Goal: Task Accomplishment & Management: Manage account settings

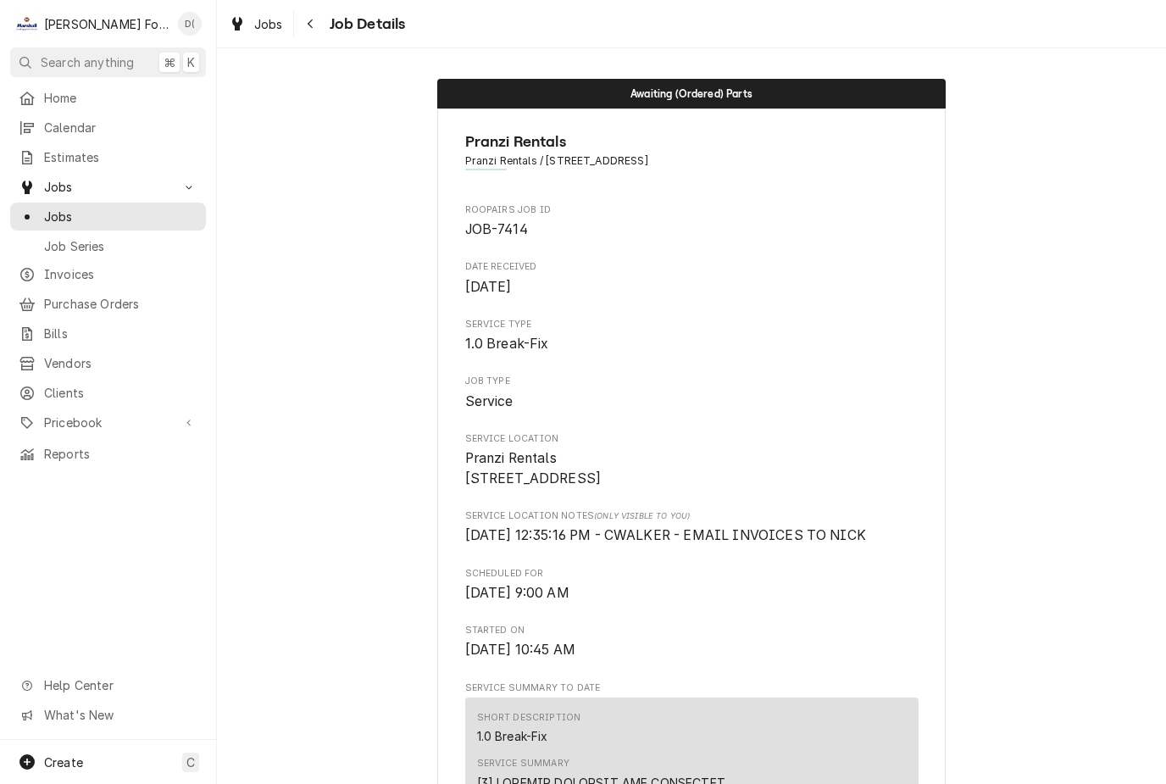
scroll to position [3258, 0]
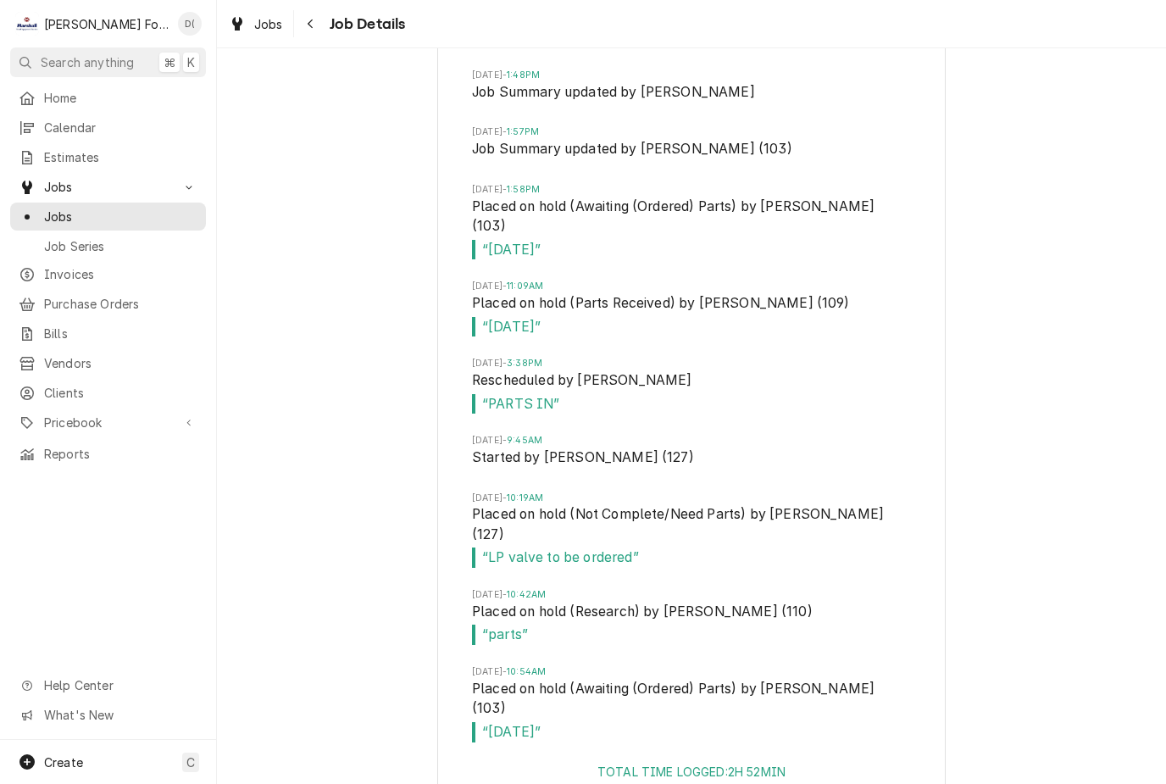
click at [142, 206] on div "Jobs" at bounding box center [108, 216] width 189 height 21
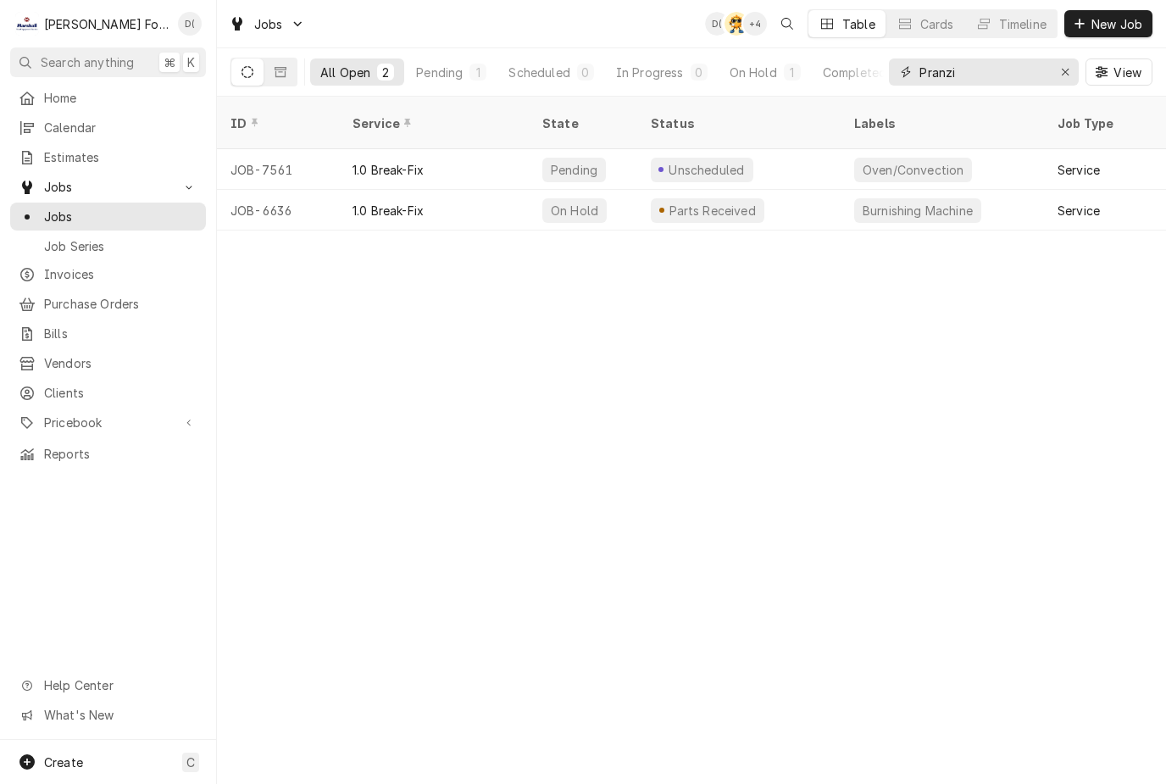
click at [1062, 75] on icon "Erase input" at bounding box center [1065, 72] width 7 height 7
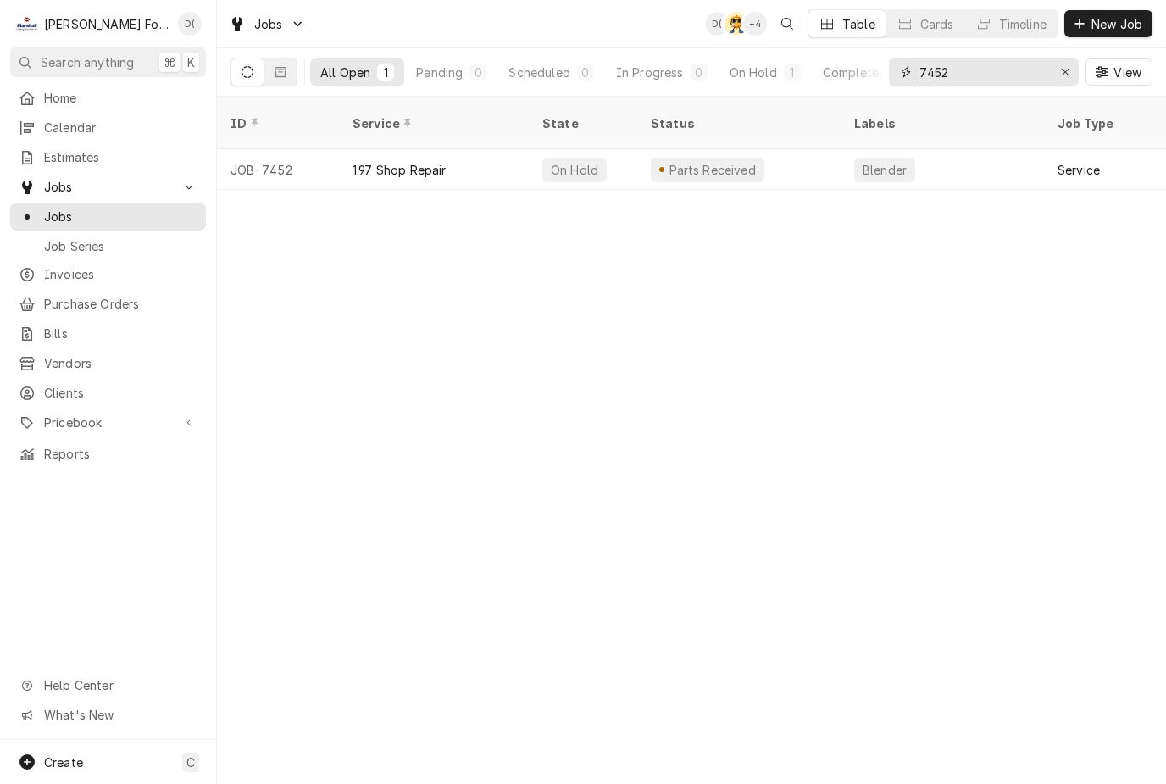
type input "7452"
click at [817, 149] on div "Parts Received" at bounding box center [738, 169] width 203 height 41
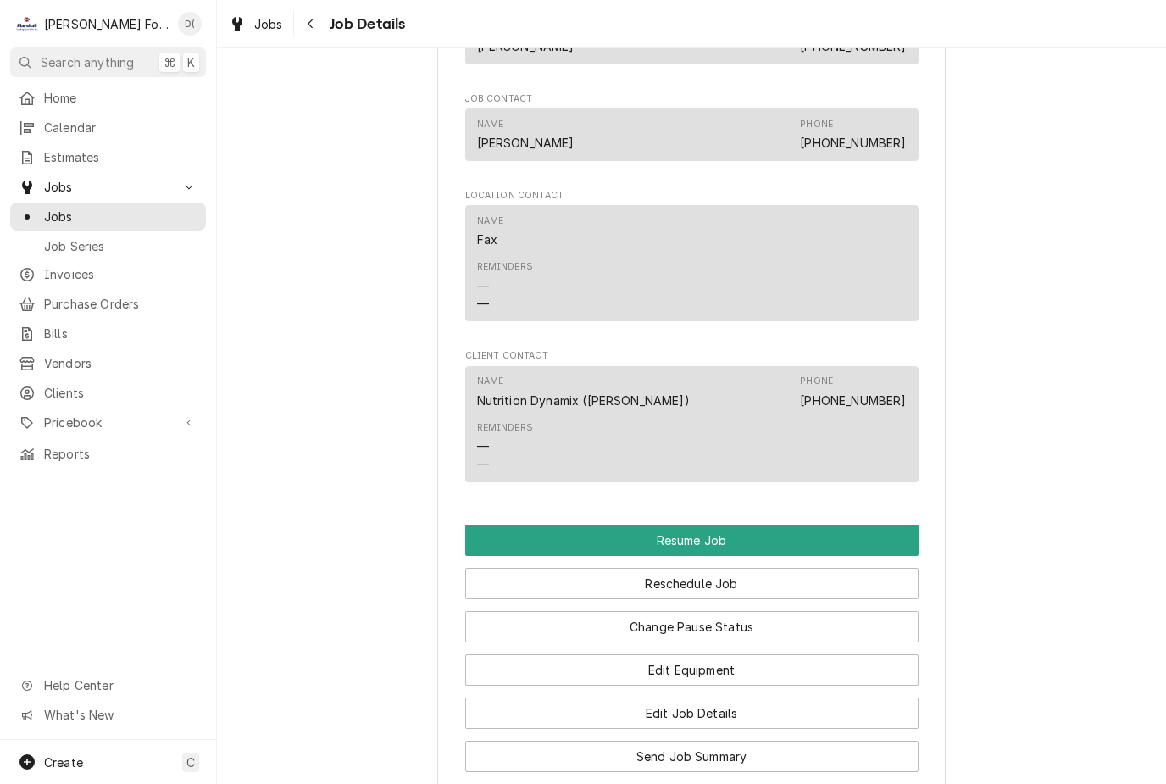
scroll to position [1466, 0]
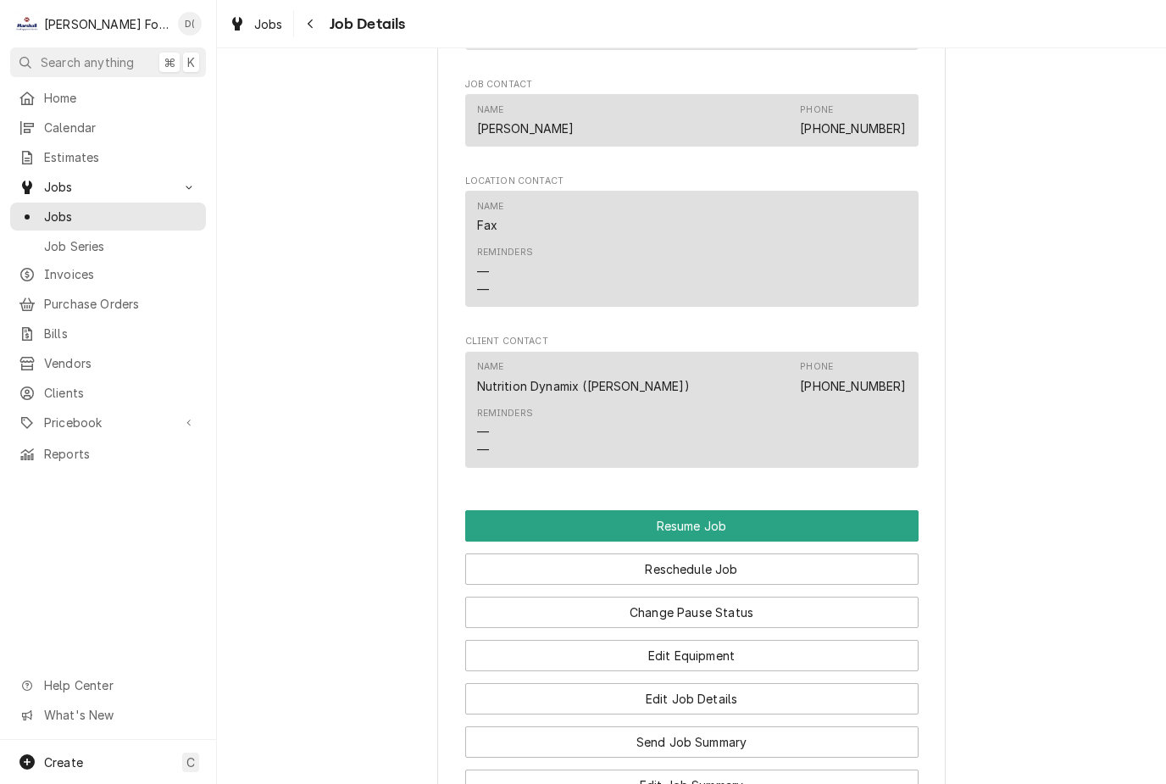
click at [721, 559] on button "Reschedule Job" at bounding box center [692, 569] width 454 height 31
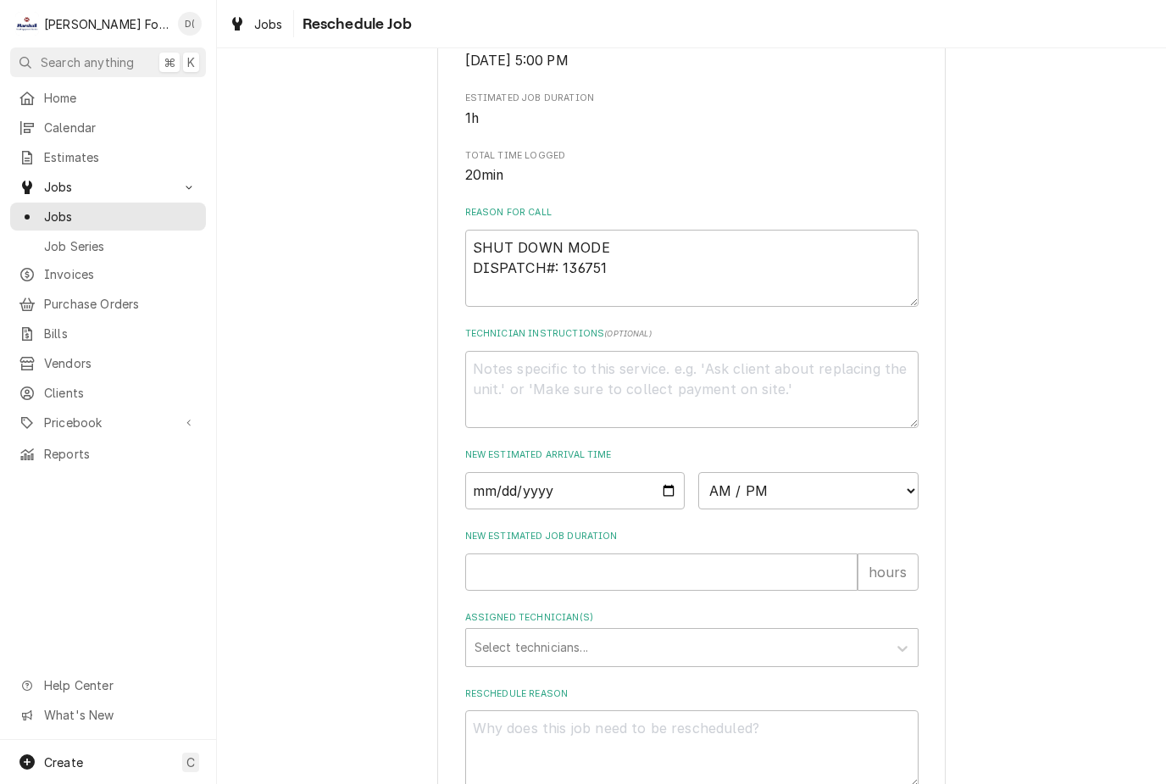
scroll to position [364, 0]
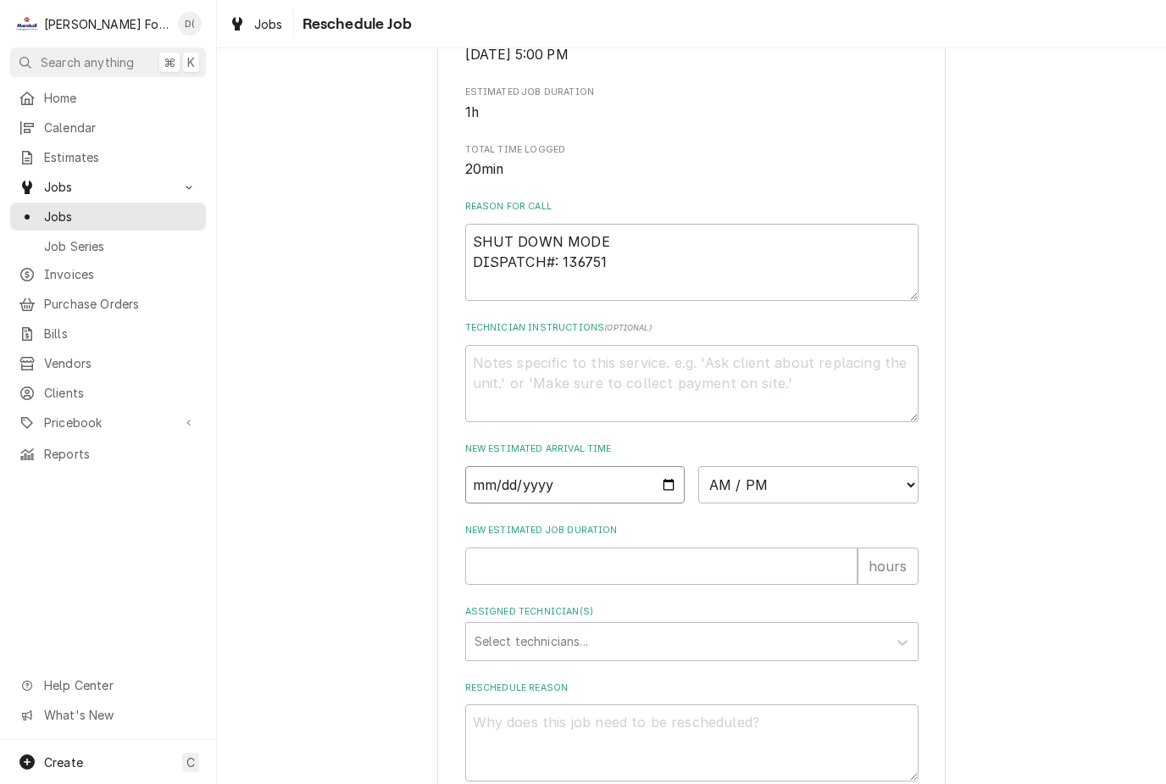
click at [607, 498] on input "Date" at bounding box center [575, 484] width 220 height 37
type input "2025-09-30"
type textarea "x"
click at [844, 493] on select "AM / PM 6:00 AM 6:15 AM 6:30 AM 6:45 AM 7:00 AM 7:15 AM 7:30 AM 7:45 AM 8:00 AM…" at bounding box center [808, 484] width 220 height 37
select select "14:45:00"
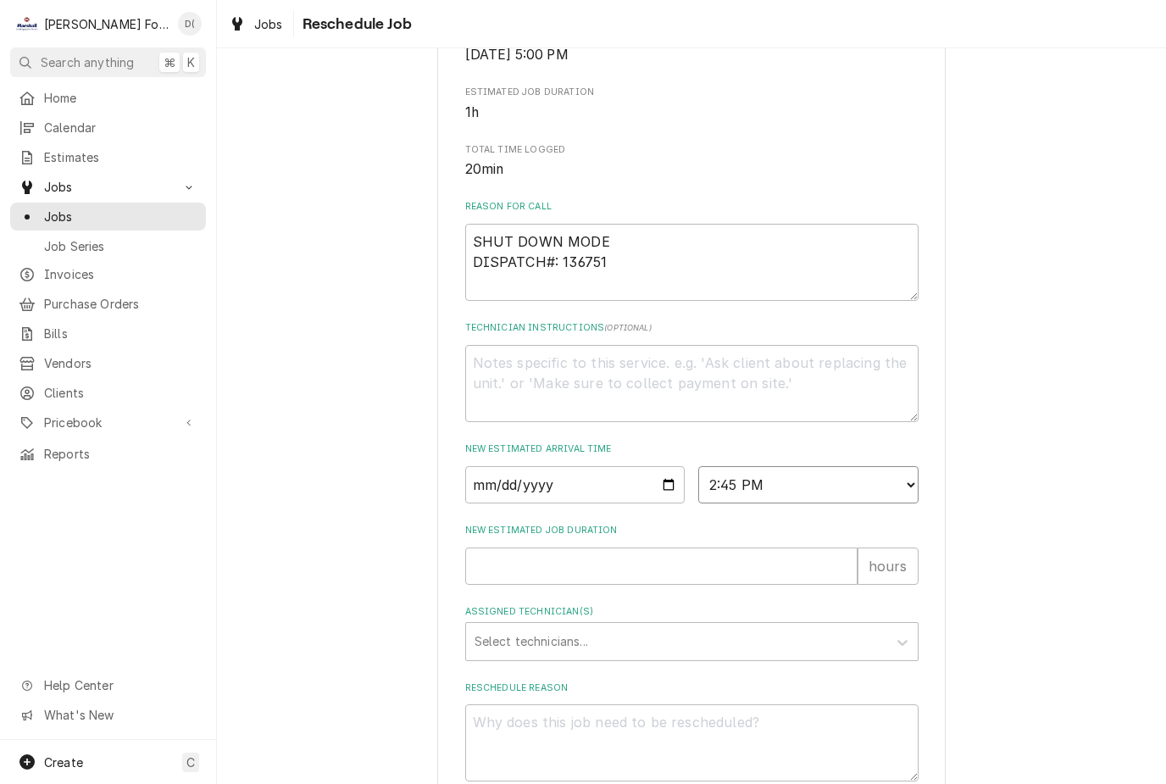
type textarea "x"
click at [592, 575] on input "New Estimated Job Duration" at bounding box center [661, 566] width 392 height 37
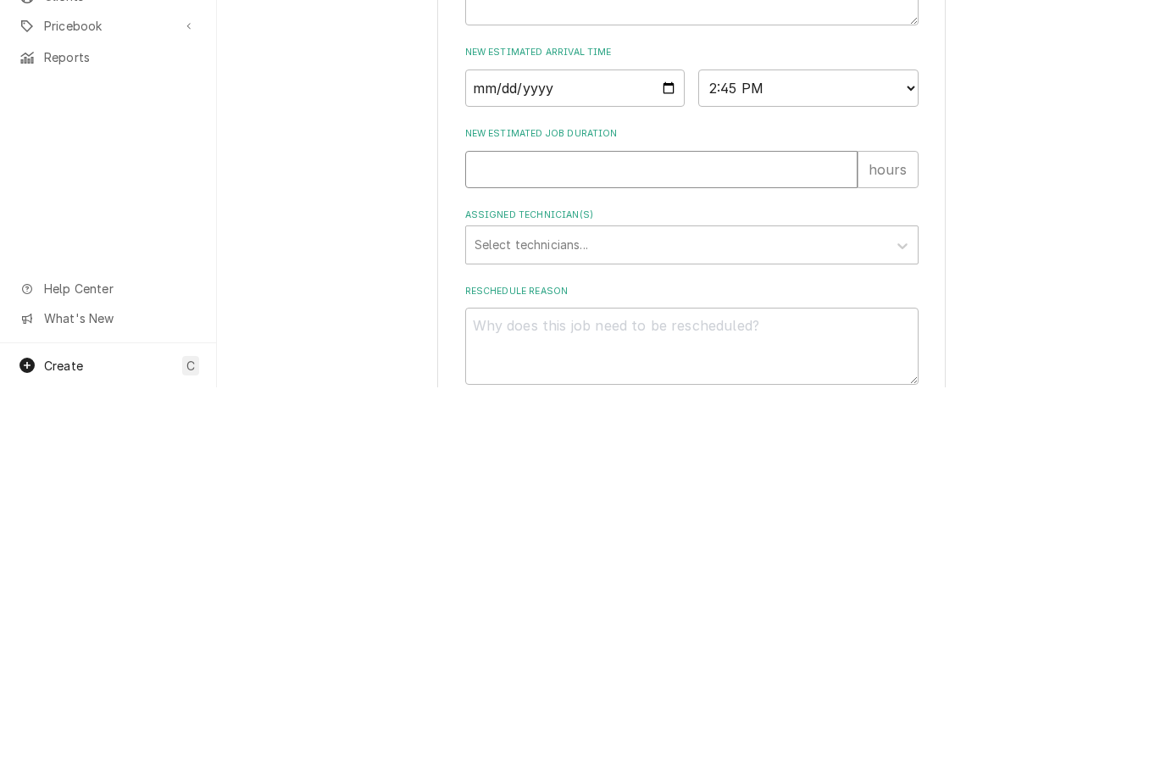
type input "1"
type textarea "x"
type input "1"
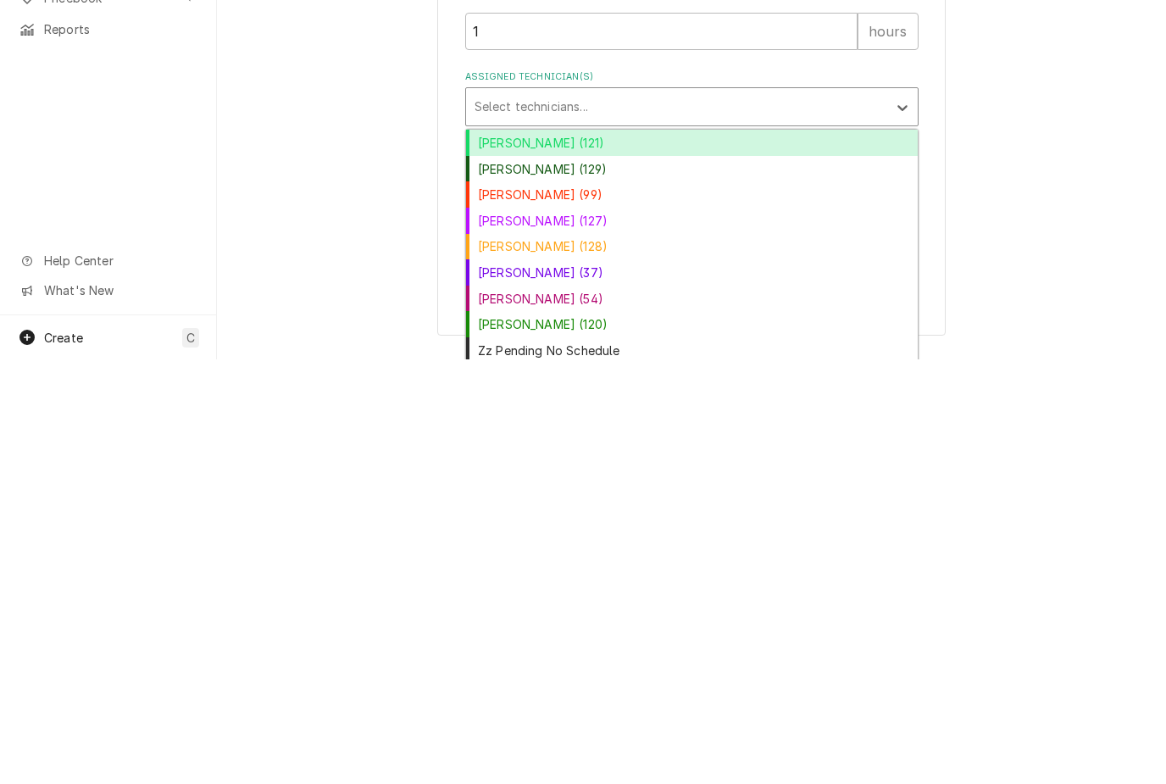
scroll to position [474, 0]
click at [514, 711] on div "Luis (54)" at bounding box center [692, 724] width 452 height 26
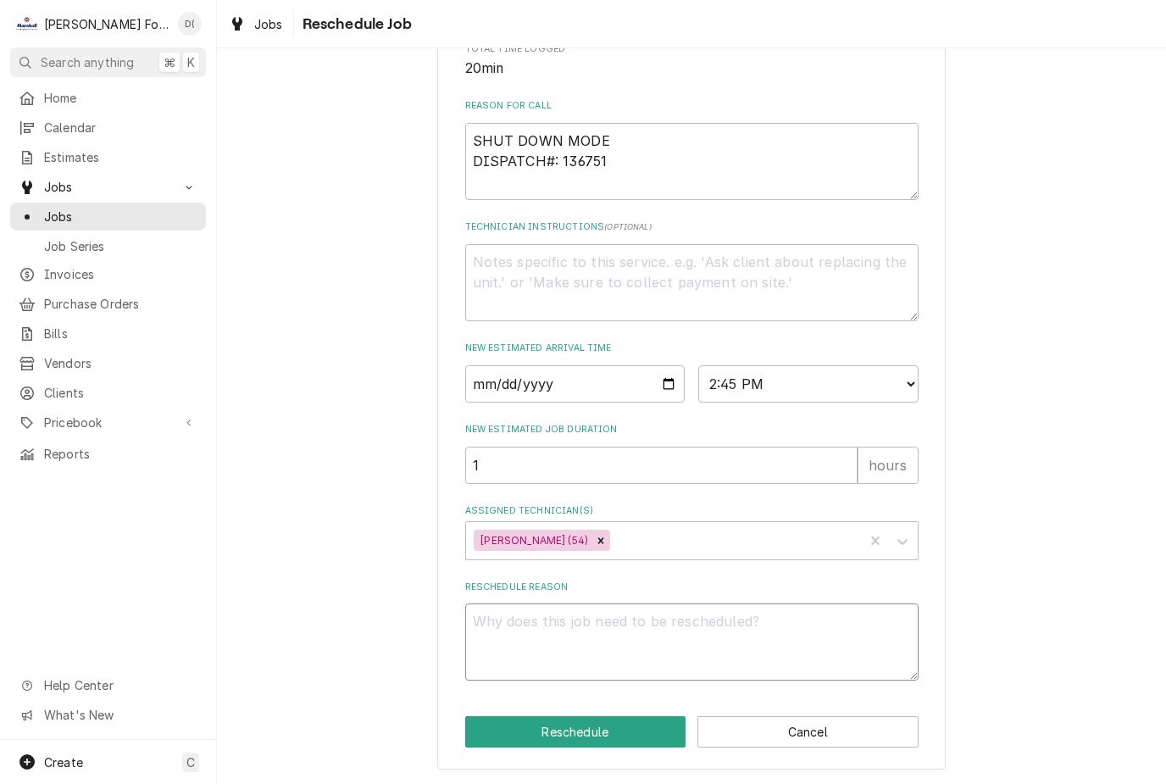
click at [617, 626] on textarea "Reschedule Reason" at bounding box center [692, 642] width 454 height 77
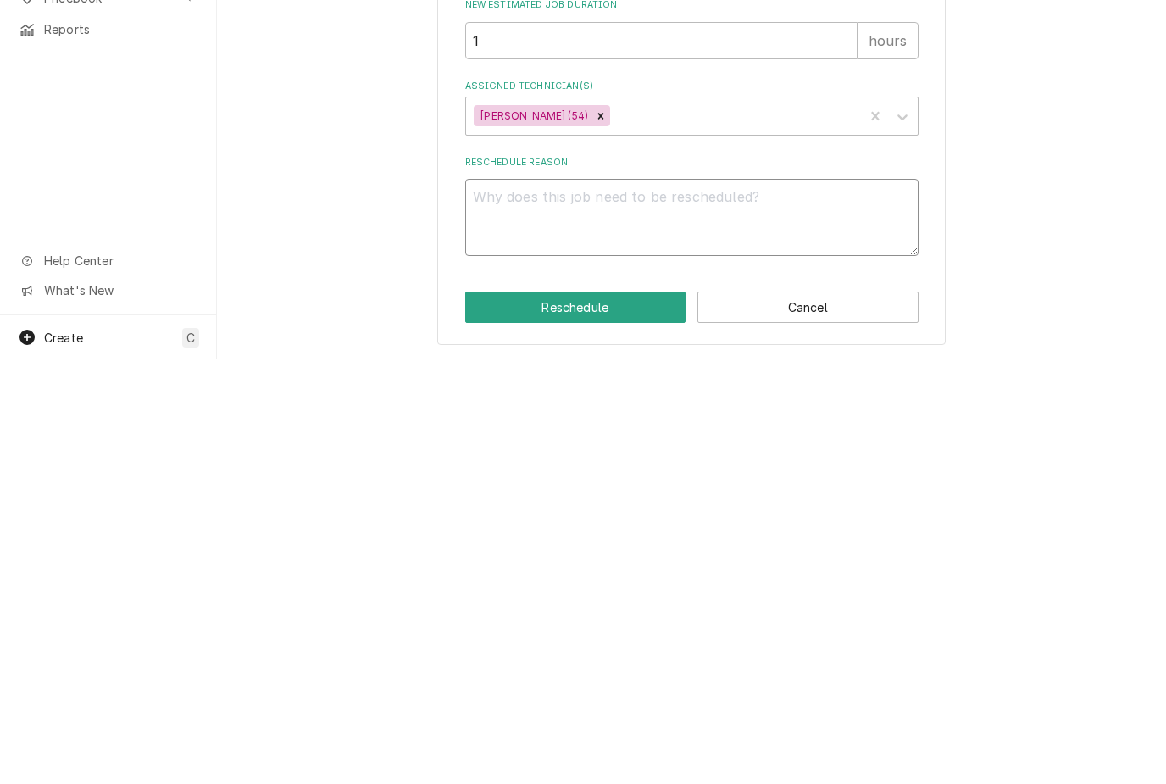
type textarea "x"
type textarea "Pa"
type textarea "x"
type textarea "Par"
type textarea "x"
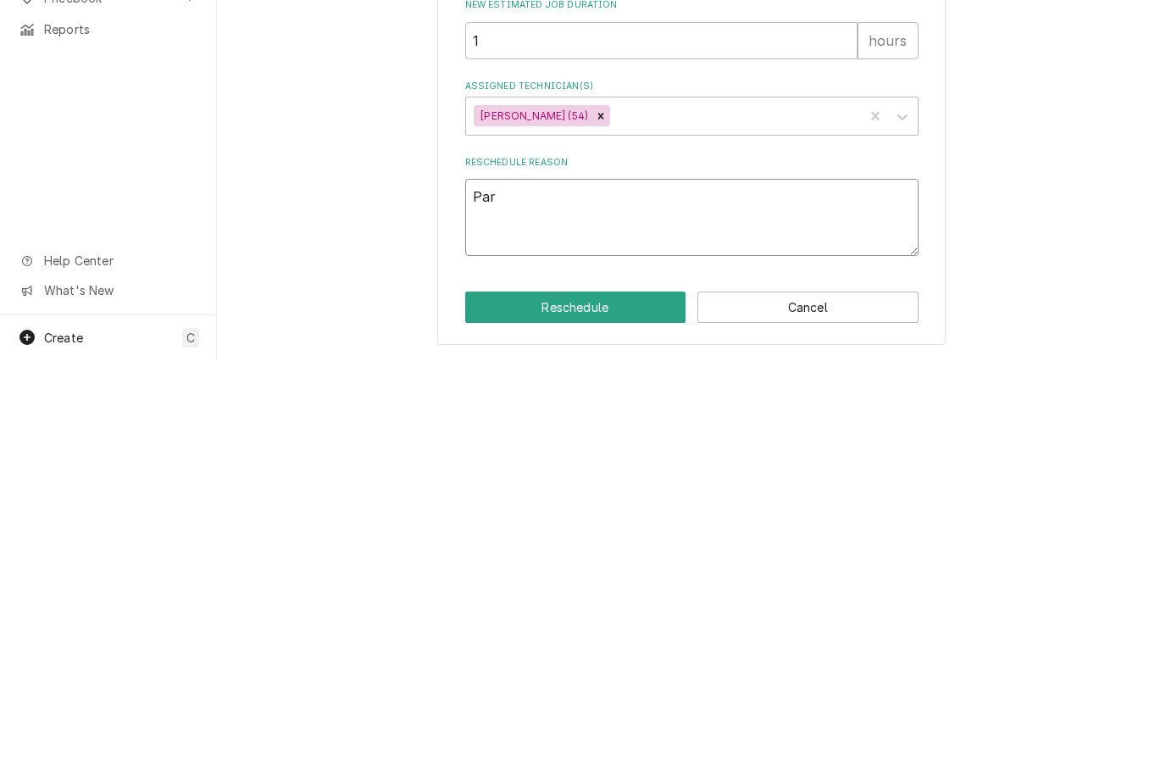
type textarea "Part"
type textarea "x"
type textarea "Parts"
type textarea "x"
type textarea "Parts i"
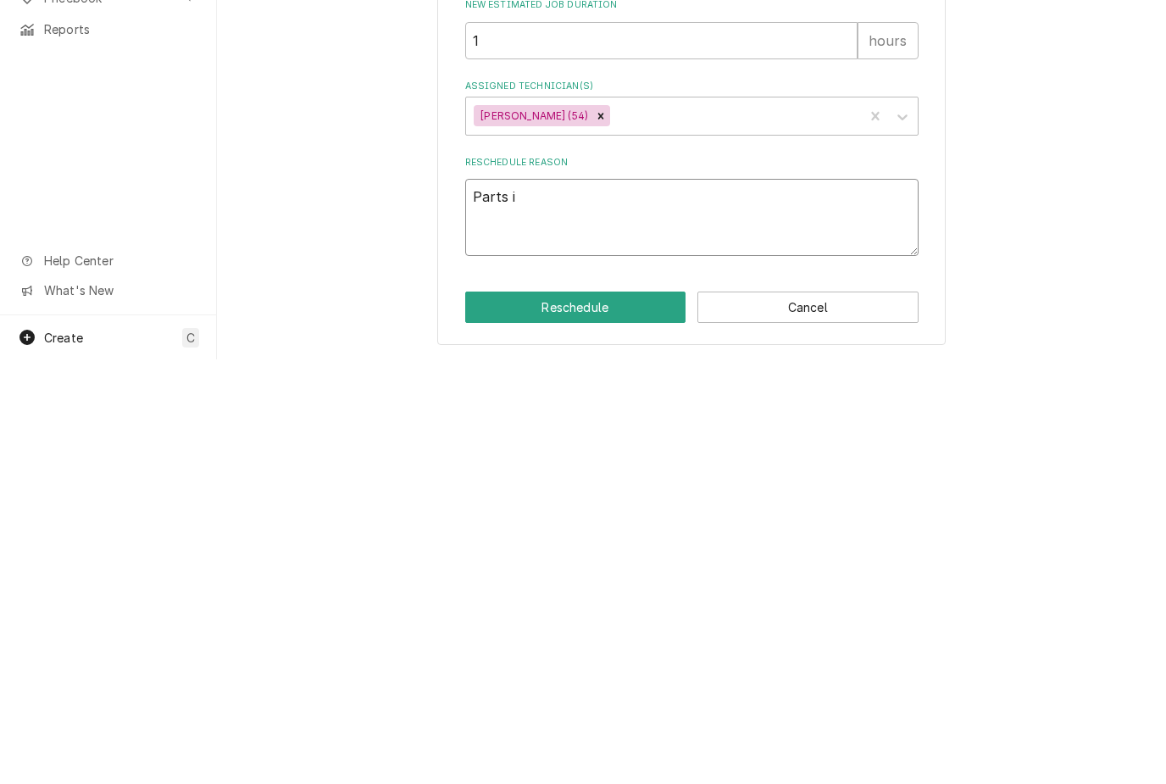
type textarea "x"
type textarea "Parts in"
type textarea "x"
type textarea "Parts in"
click at [595, 716] on button "Reschedule" at bounding box center [575, 731] width 221 height 31
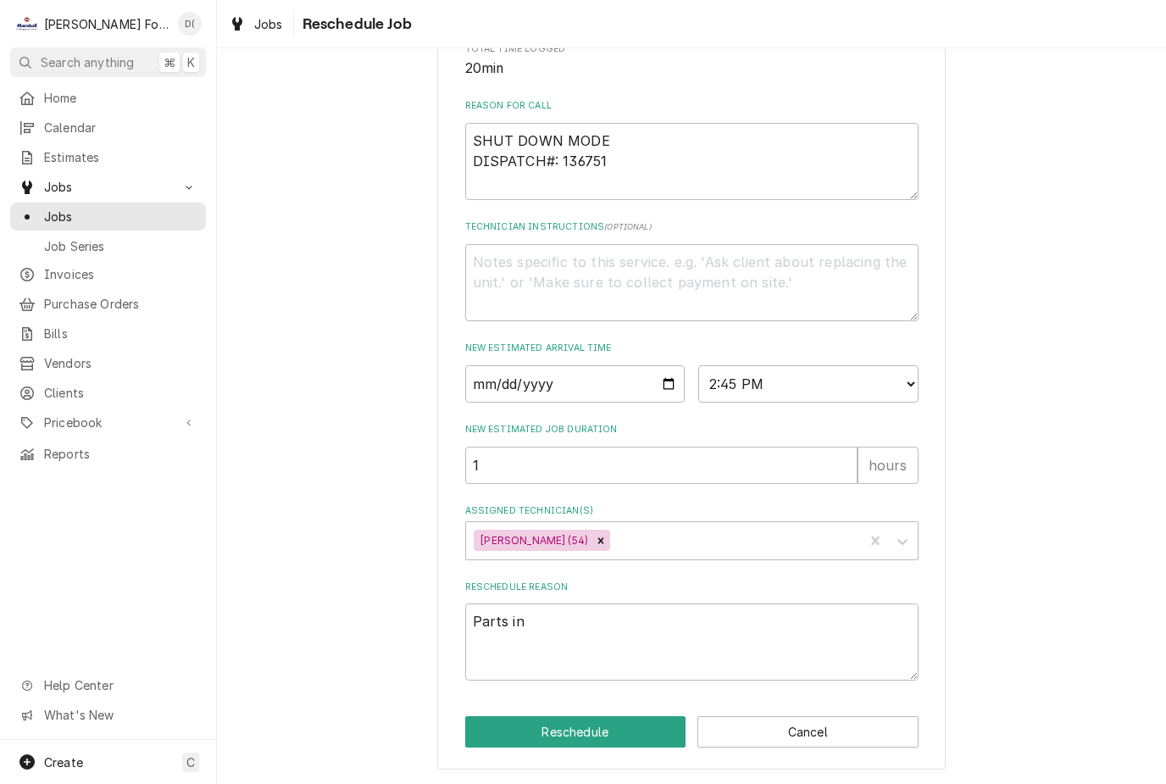
type textarea "x"
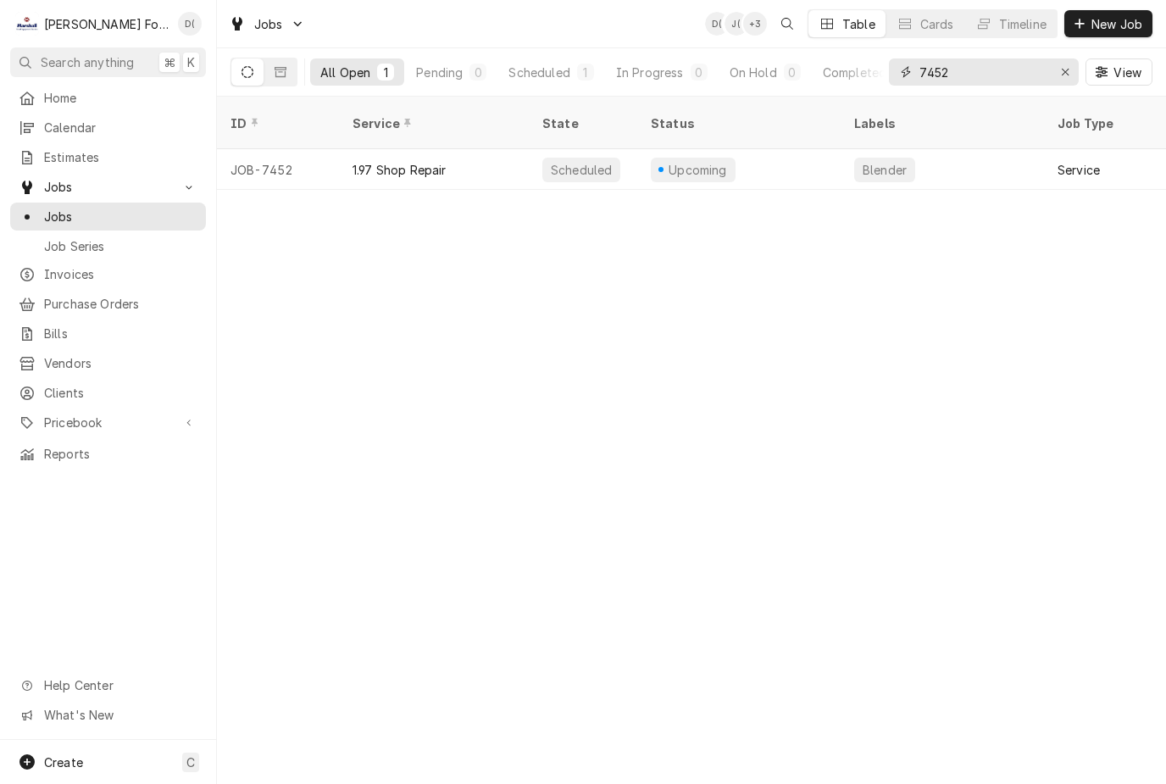
click at [1006, 82] on input "7452" at bounding box center [983, 71] width 127 height 27
type input "7"
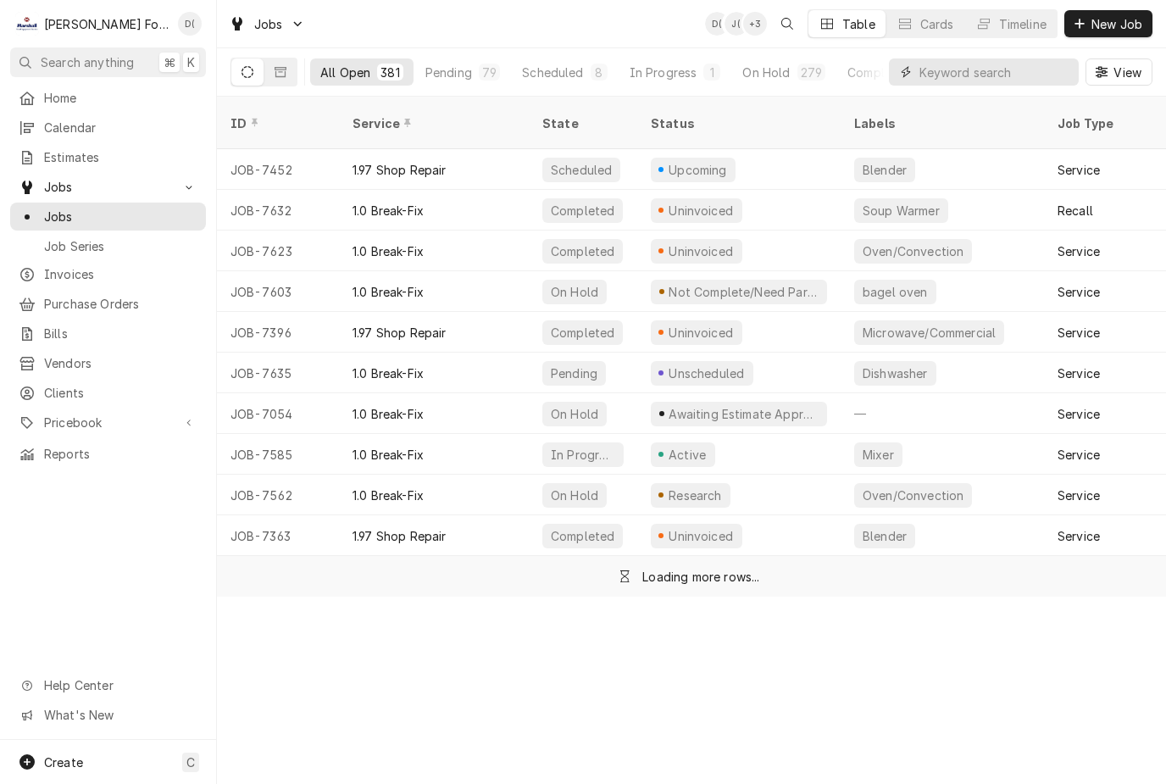
type input "2"
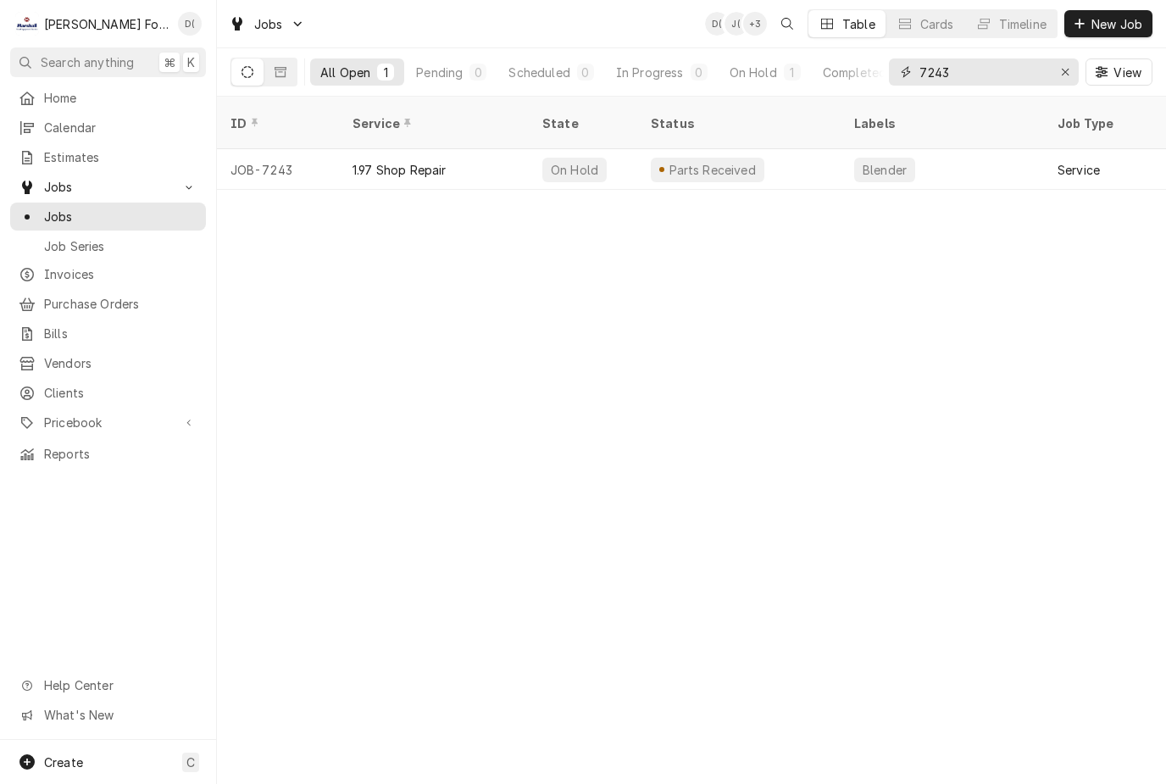
type input "7243"
click at [617, 155] on div "On Hold" at bounding box center [583, 169] width 109 height 41
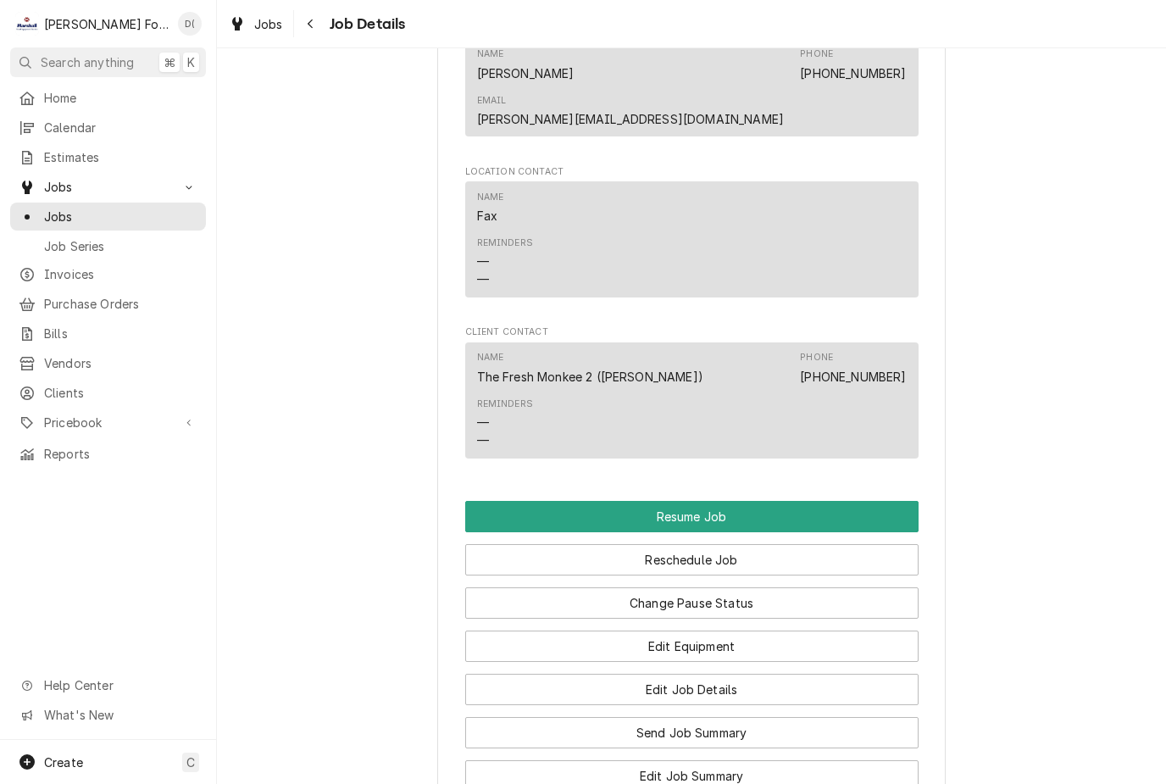
scroll to position [1630, 0]
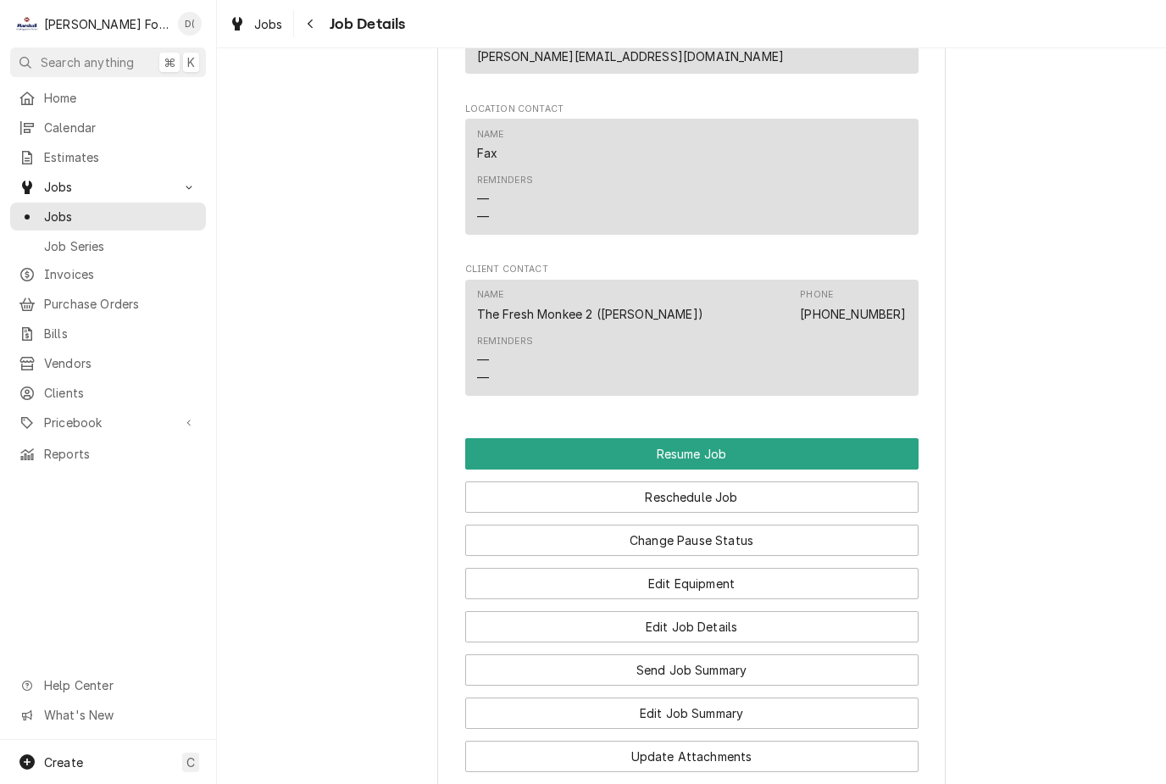
click at [704, 481] on button "Reschedule Job" at bounding box center [692, 496] width 454 height 31
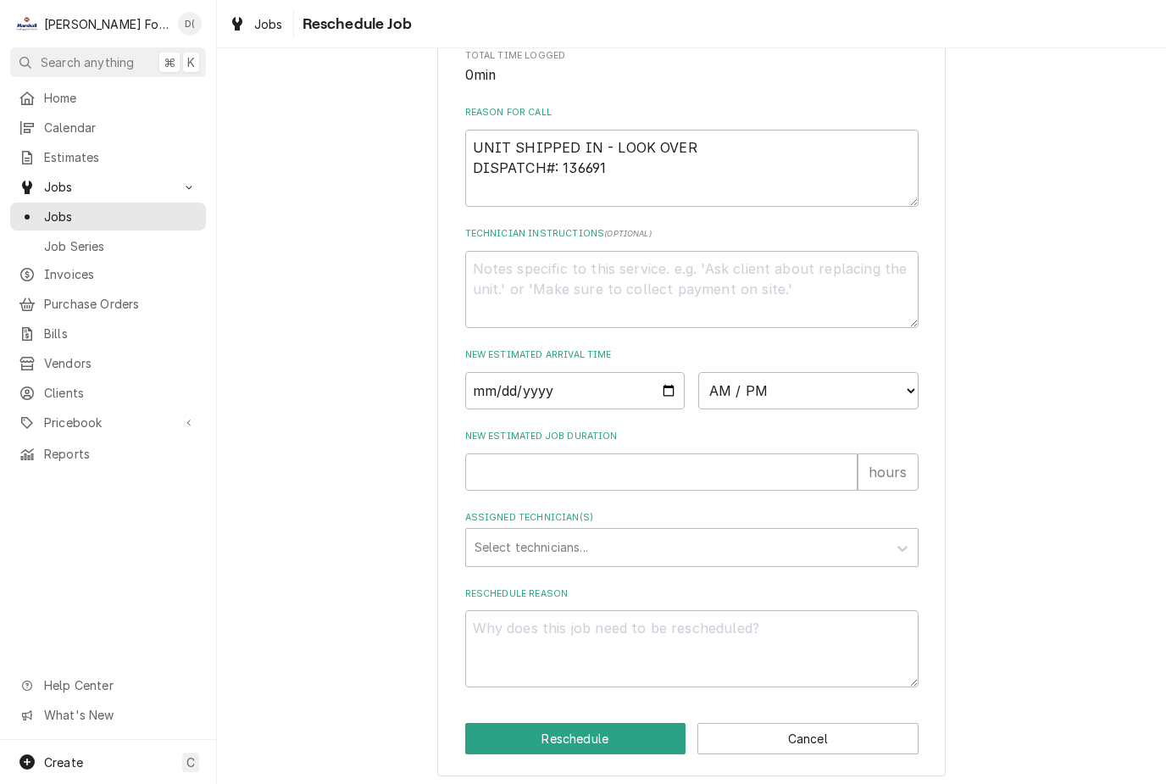
scroll to position [465, 0]
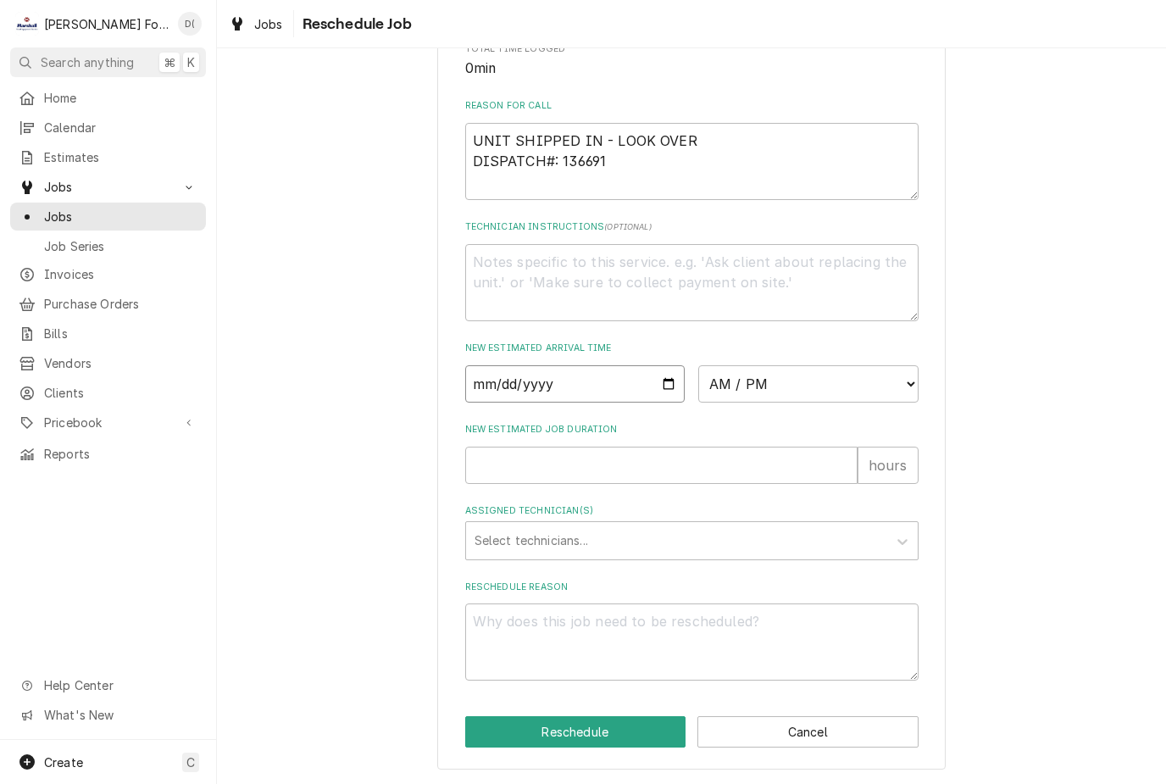
click at [567, 387] on input "Date" at bounding box center [575, 383] width 220 height 37
type input "2025-09-30"
type textarea "x"
click at [825, 387] on select "AM / PM 6:00 AM 6:15 AM 6:30 AM 6:45 AM 7:00 AM 7:15 AM 7:30 AM 7:45 AM 8:00 AM…" at bounding box center [808, 383] width 220 height 37
select select "15:15:00"
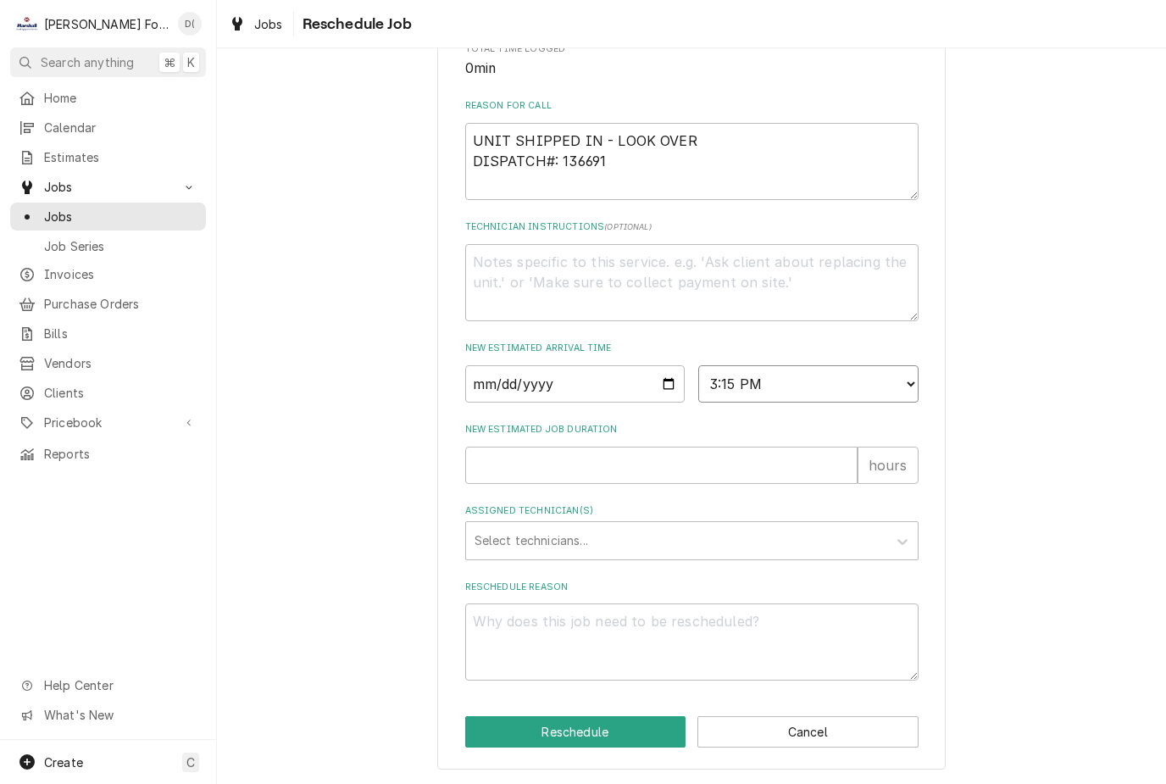
type textarea "x"
click at [595, 464] on input "New Estimated Job Duration" at bounding box center [661, 465] width 392 height 37
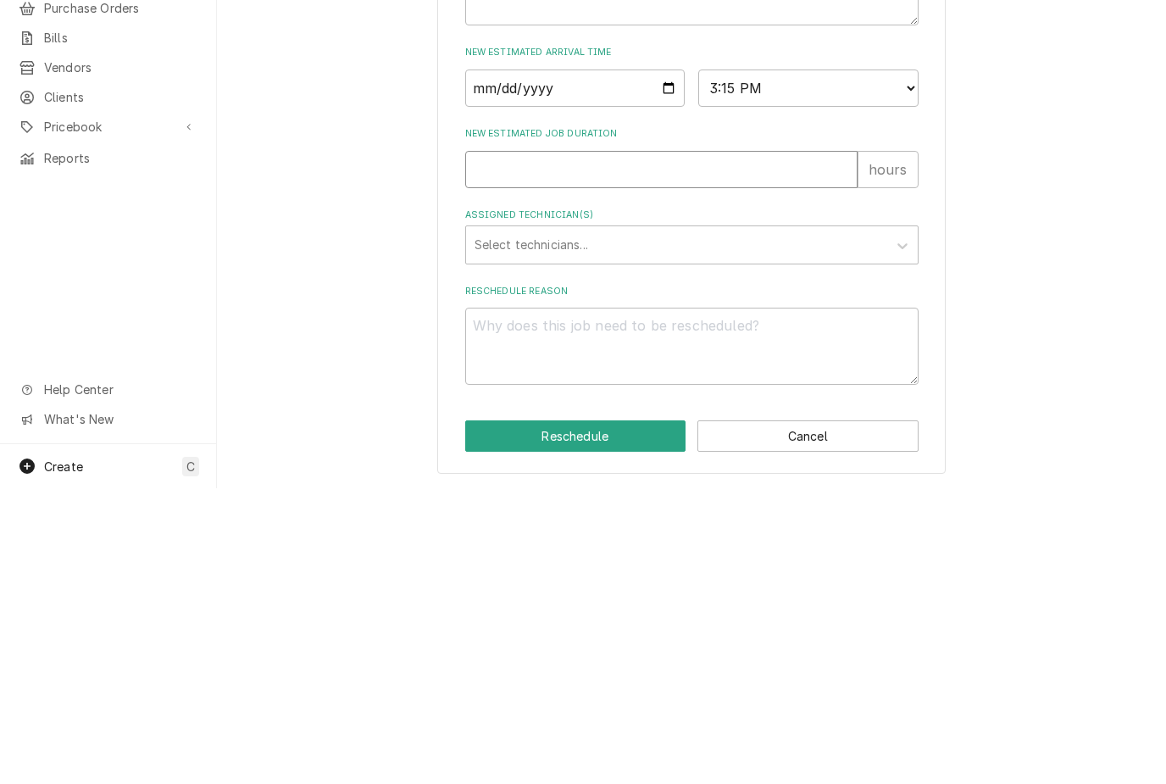
type input "1"
type textarea "x"
type input "1"
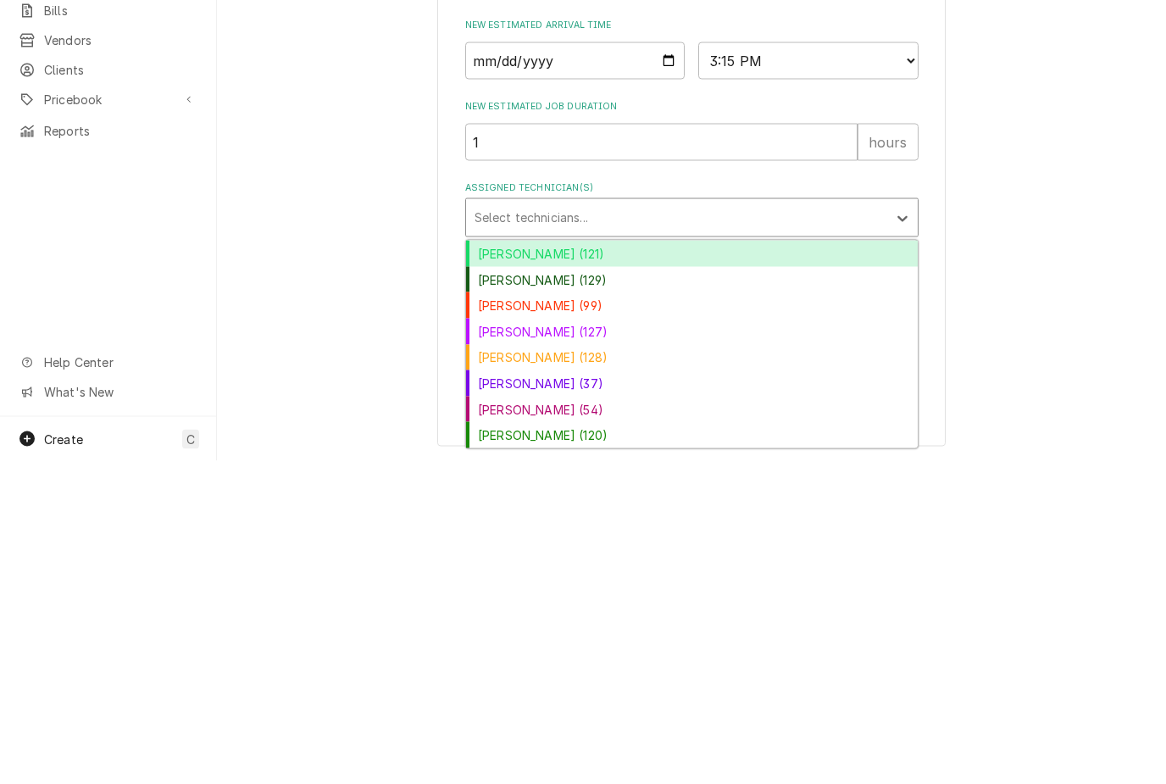
scroll to position [476, 0]
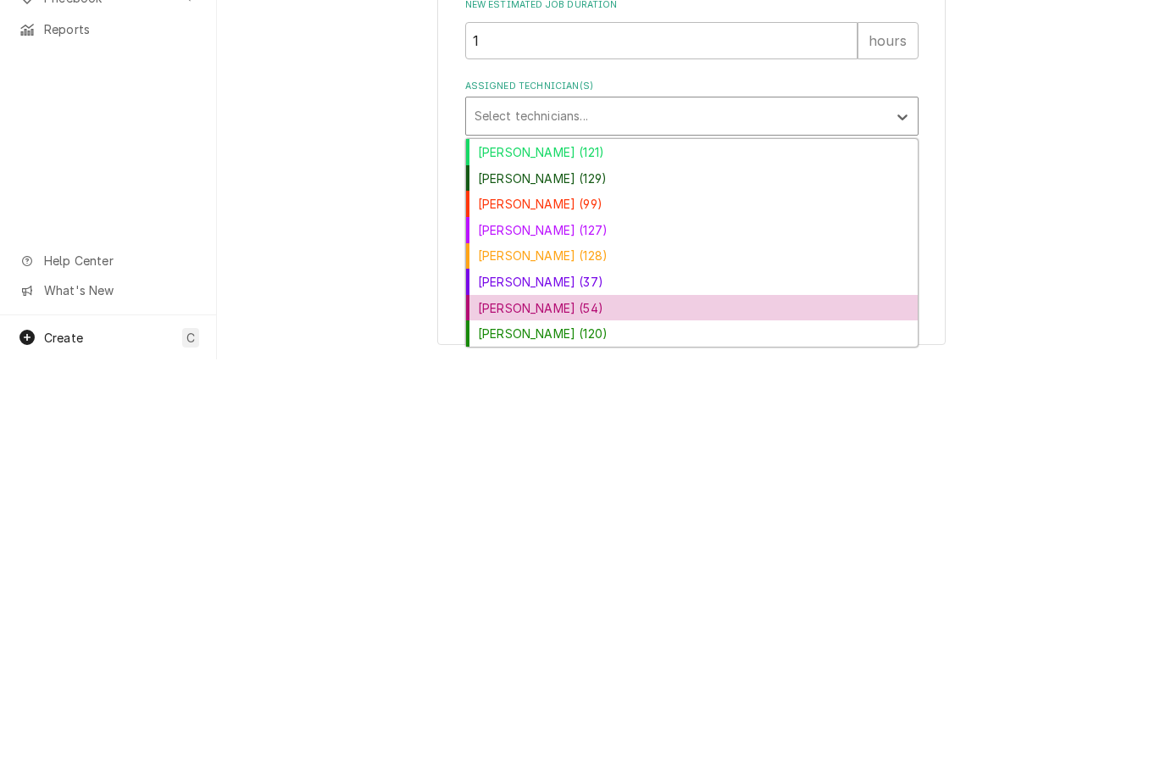
click at [508, 720] on div "Luis (54)" at bounding box center [692, 733] width 452 height 26
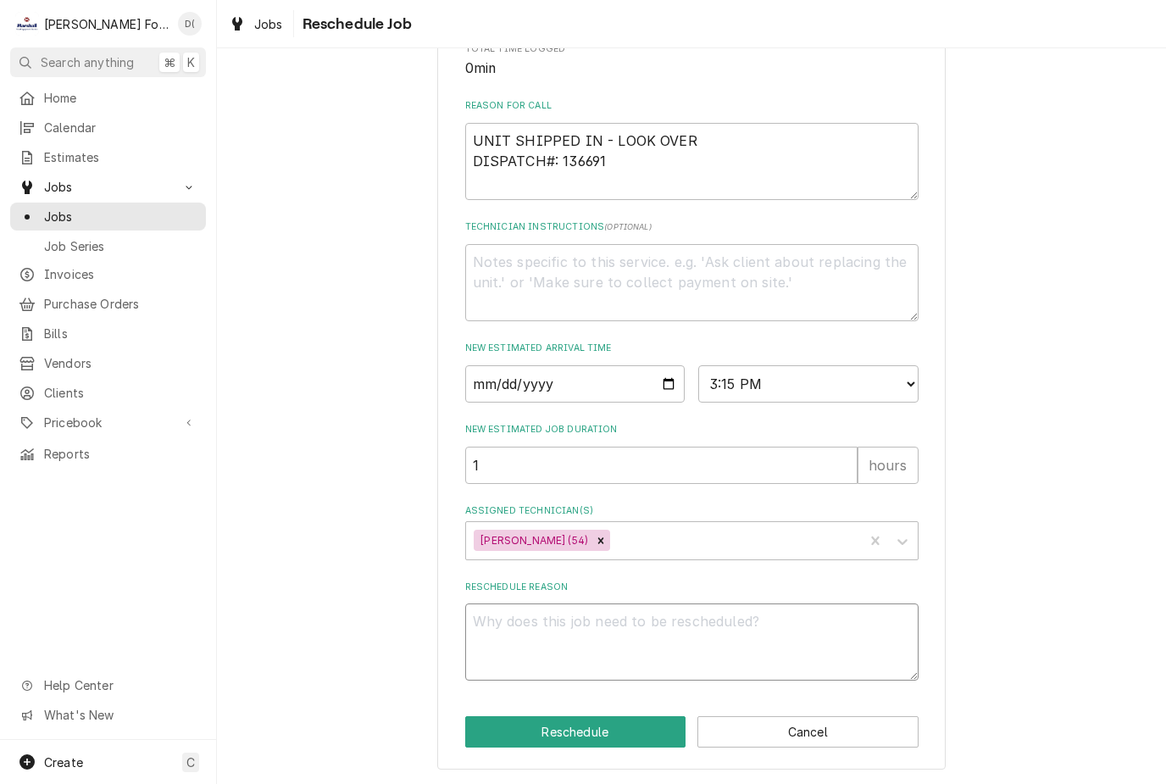
click at [609, 637] on textarea "Reschedule Reason" at bounding box center [692, 642] width 454 height 77
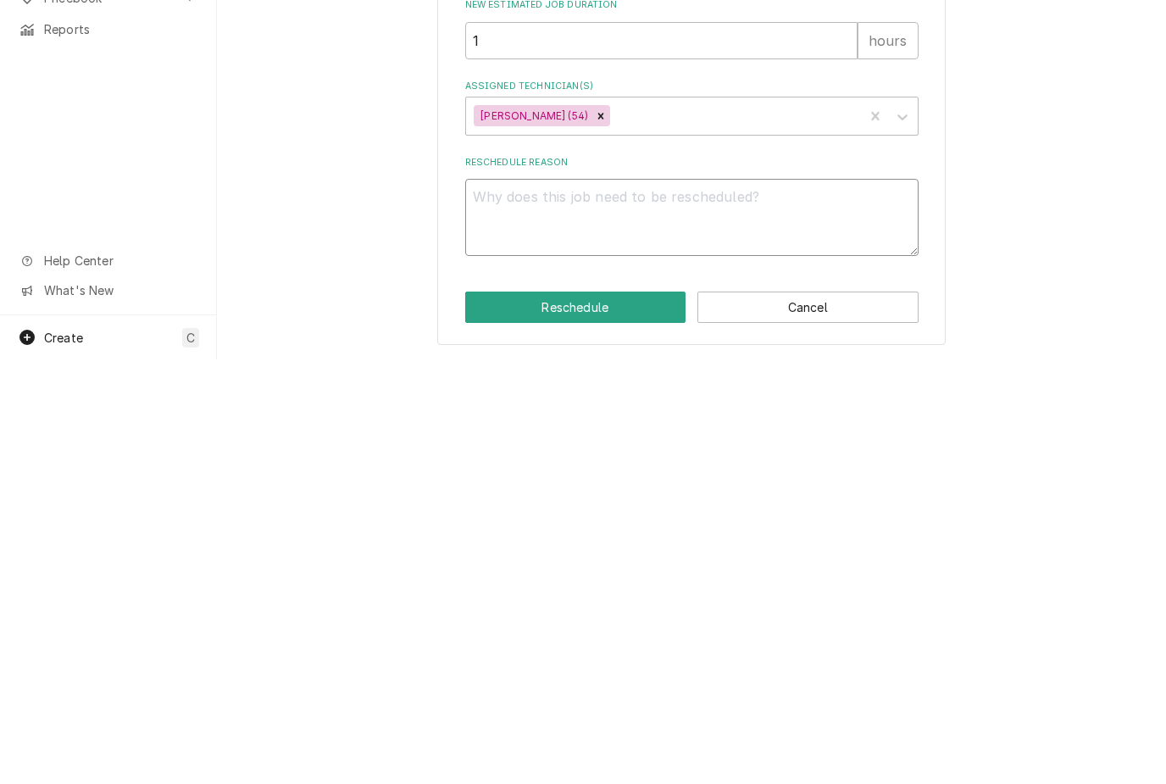
type textarea "x"
type textarea "Pa"
type textarea "x"
type textarea "Par"
type textarea "x"
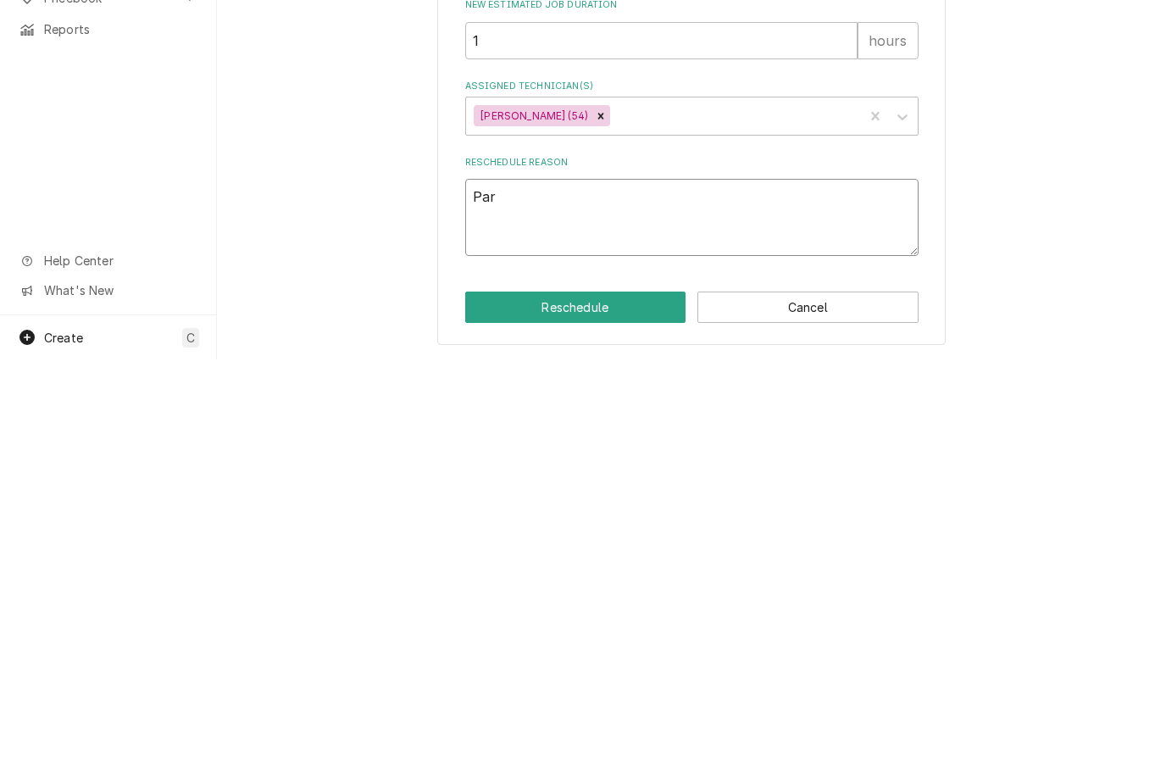
type textarea "Part"
type textarea "x"
type textarea "Parts"
type textarea "x"
type textarea "Parts i"
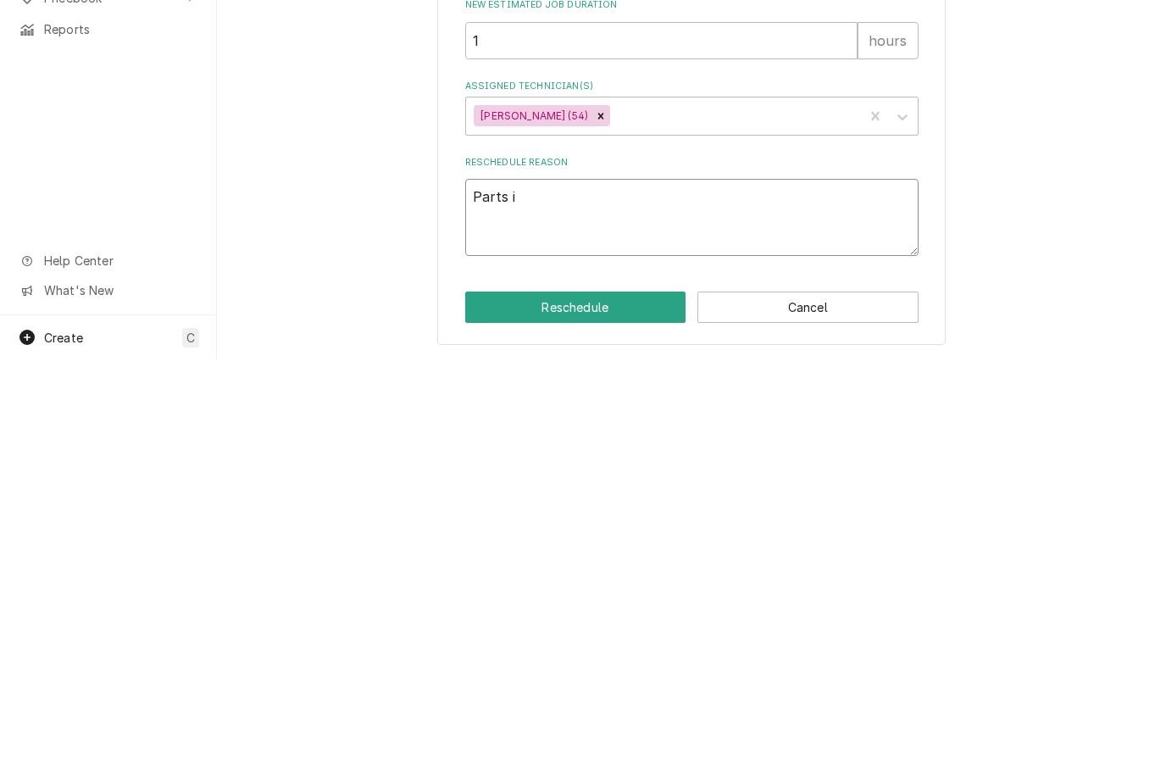
type textarea "x"
type textarea "Parts in"
type textarea "x"
type textarea "Parts in"
click at [576, 716] on button "Reschedule" at bounding box center [575, 731] width 221 height 31
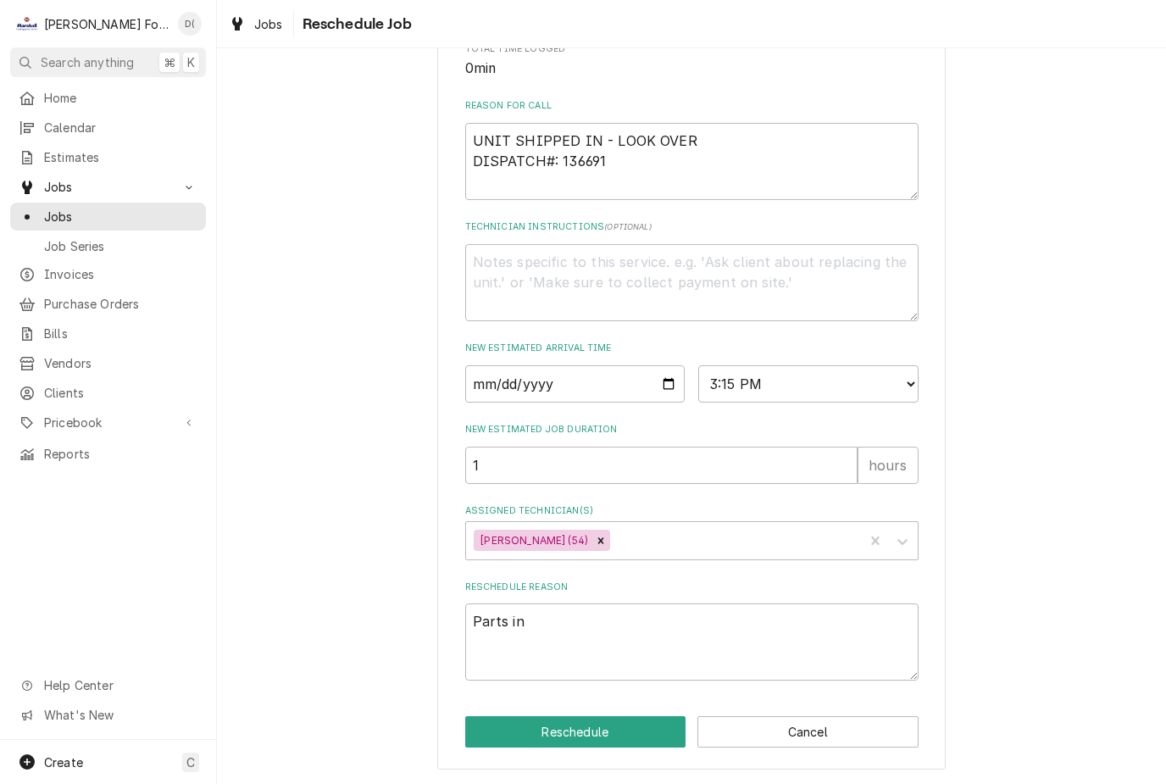
type textarea "x"
